Goal: Find specific page/section: Find specific page/section

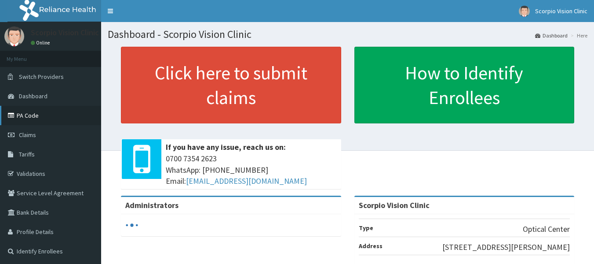
drag, startPoint x: 0, startPoint y: 0, endPoint x: 23, endPoint y: 114, distance: 116.7
click at [23, 114] on link "PA Code" at bounding box center [50, 115] width 101 height 19
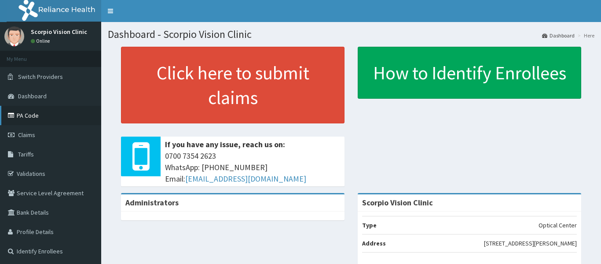
click at [26, 112] on link "PA Code" at bounding box center [50, 115] width 101 height 19
